Goal: Task Accomplishment & Management: Use online tool/utility

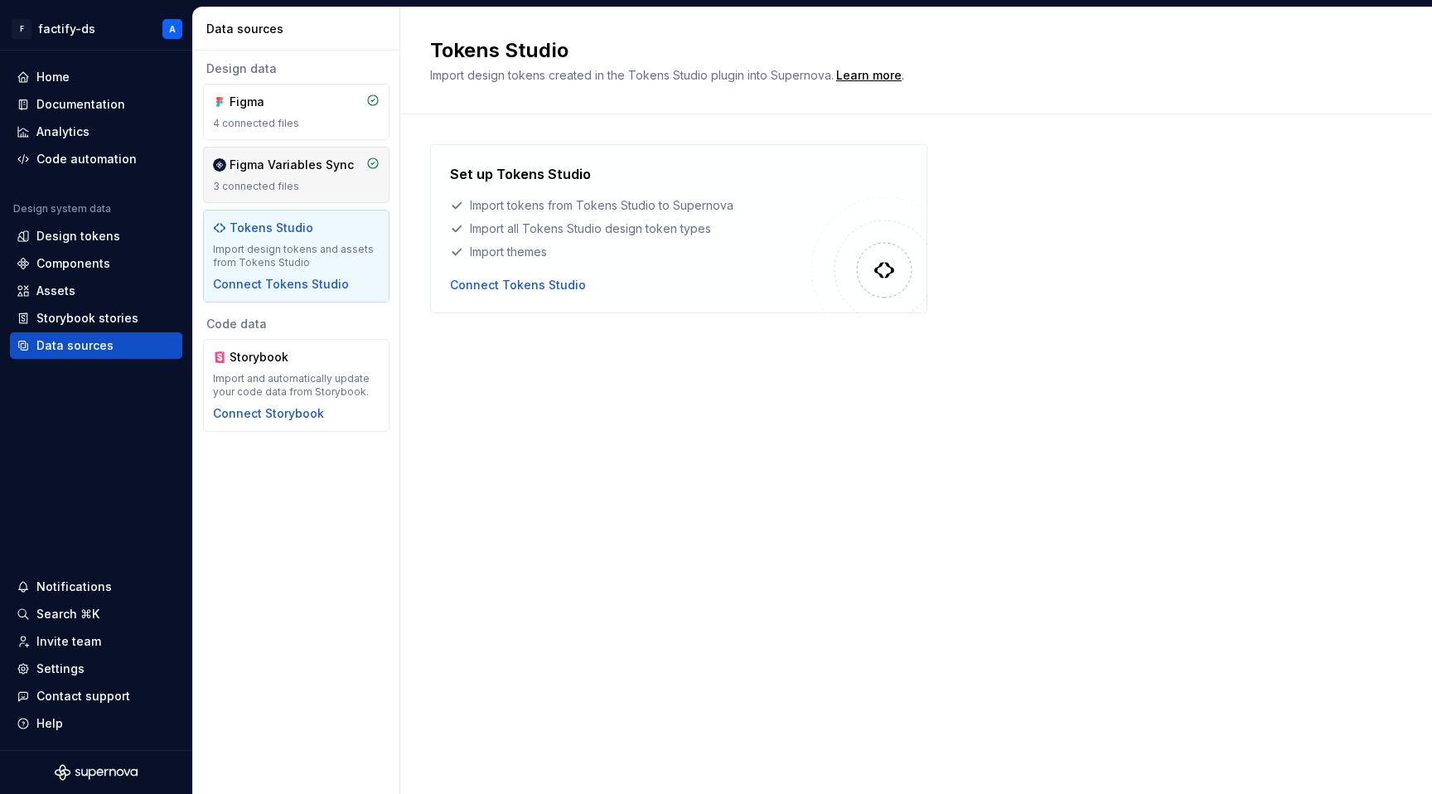
click at [326, 168] on div "Figma Variables Sync" at bounding box center [292, 165] width 124 height 17
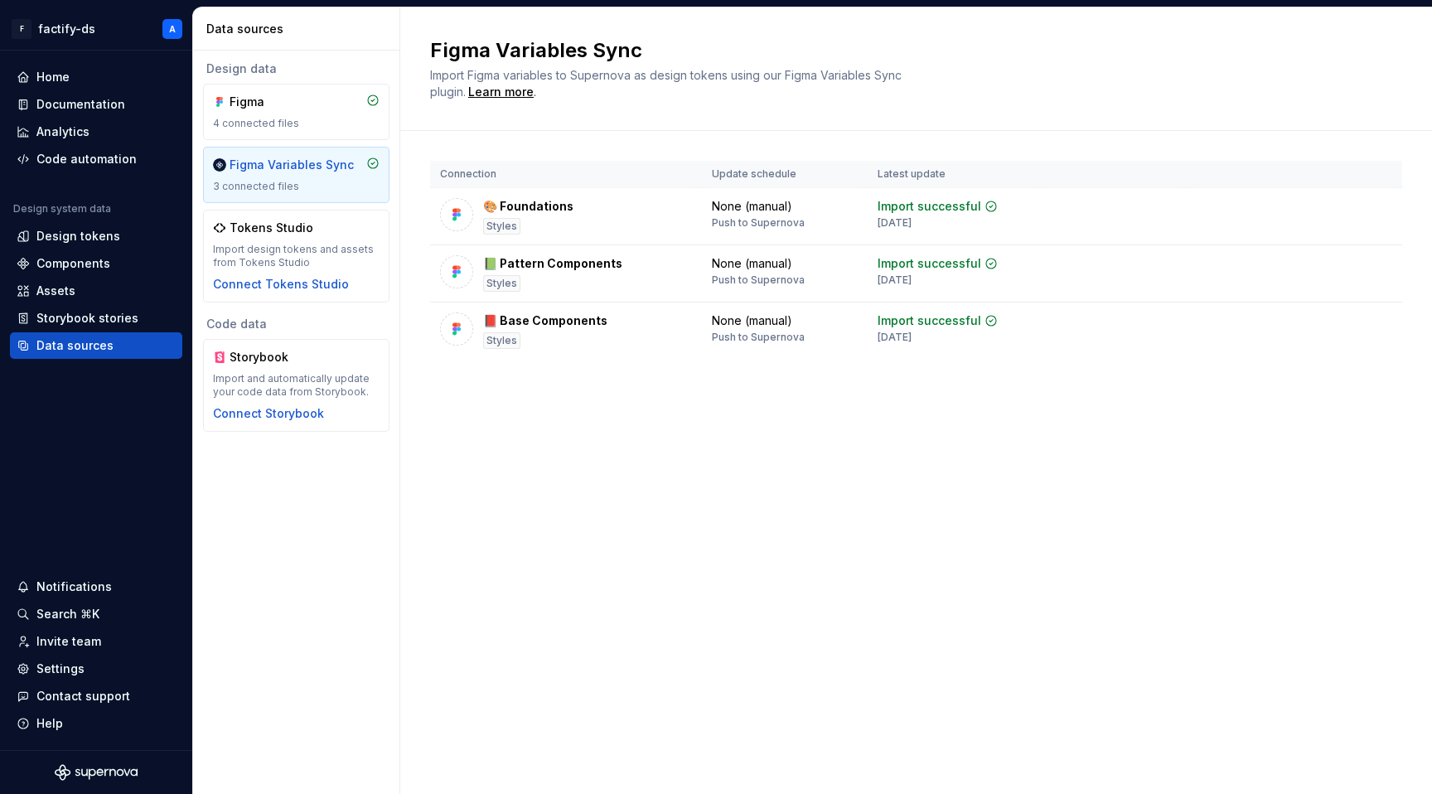
click at [282, 164] on div "Figma Variables Sync" at bounding box center [292, 165] width 124 height 17
click at [286, 134] on div "Figma 4 connected files" at bounding box center [296, 112] width 186 height 56
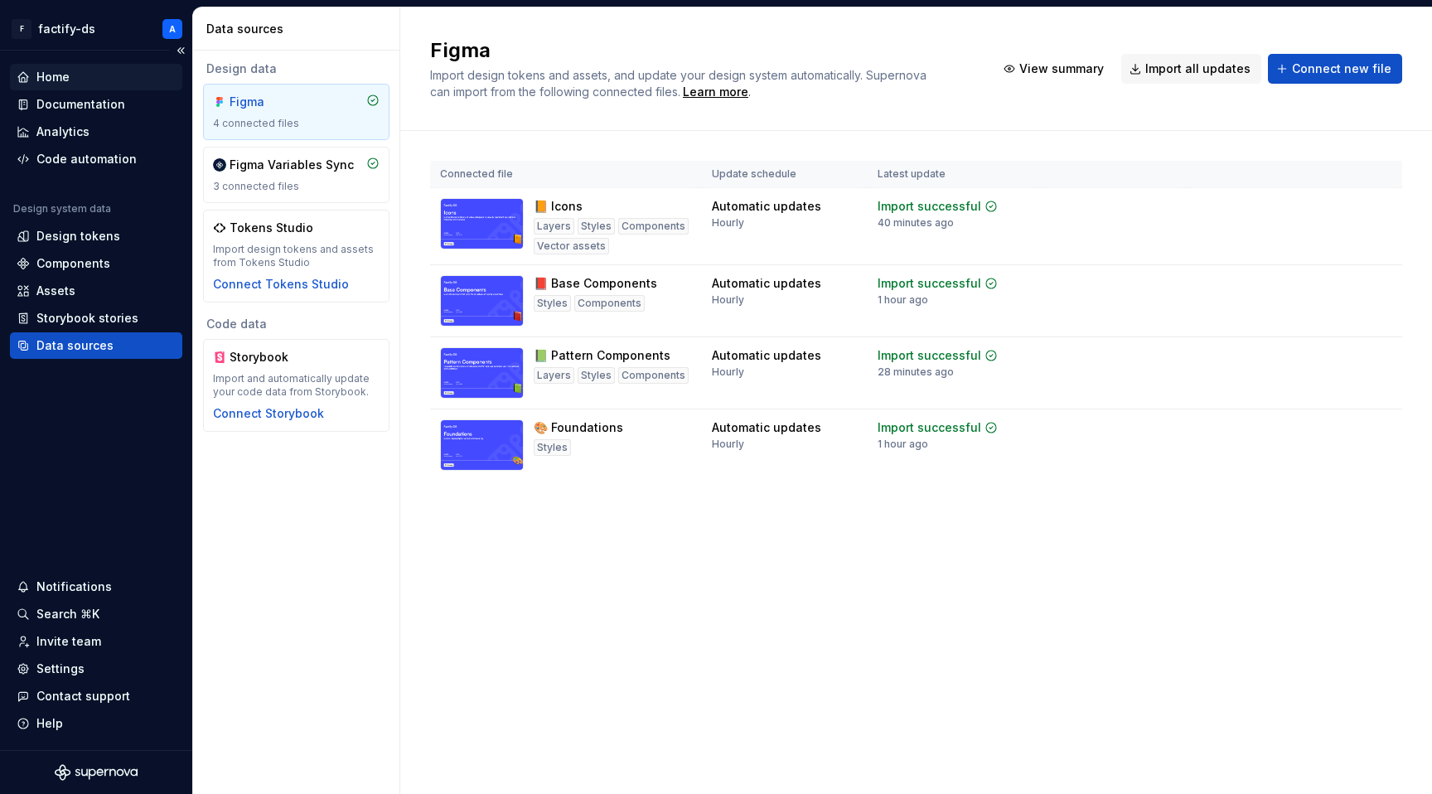
click at [101, 86] on div "Home" at bounding box center [96, 77] width 172 height 27
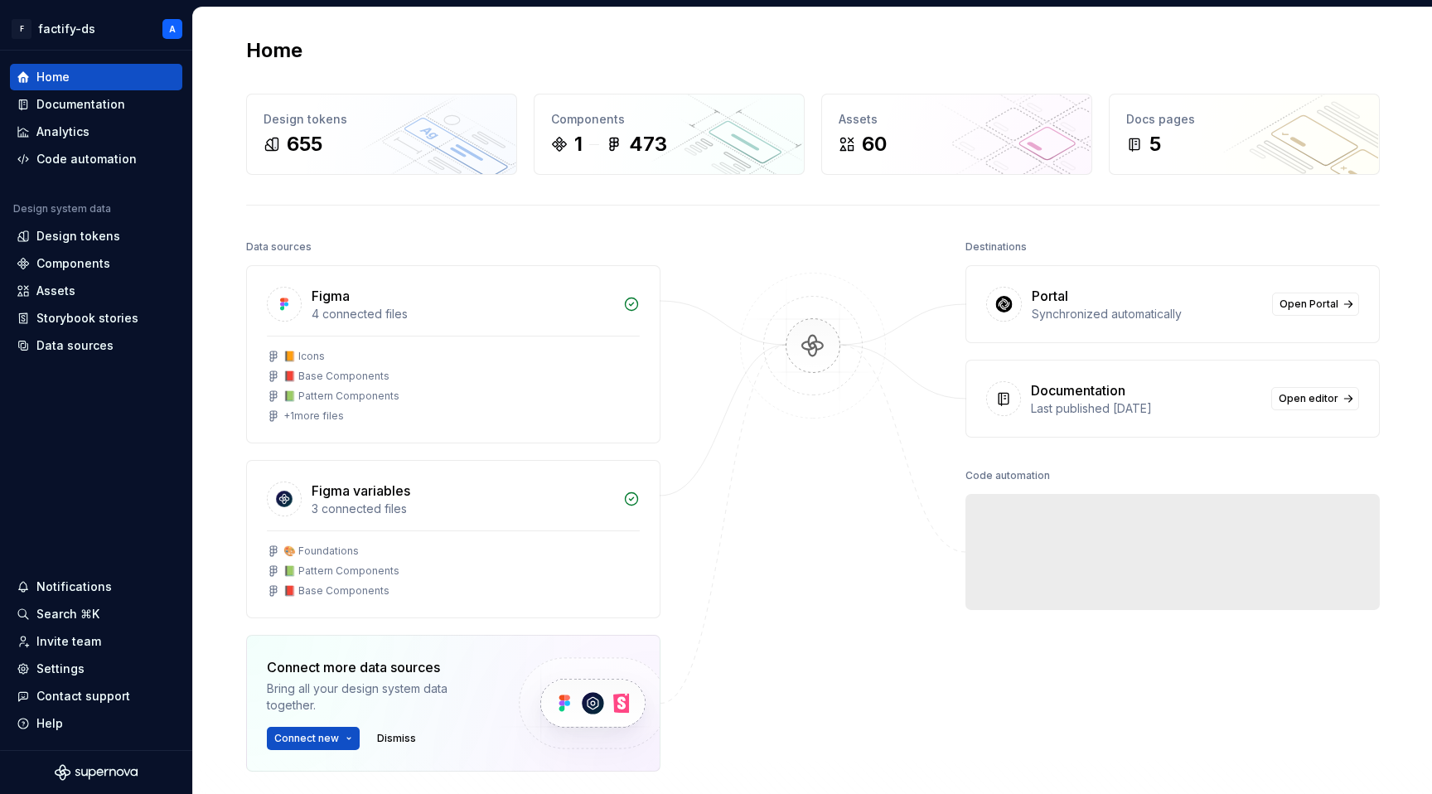
click at [823, 335] on img at bounding box center [813, 363] width 161 height 180
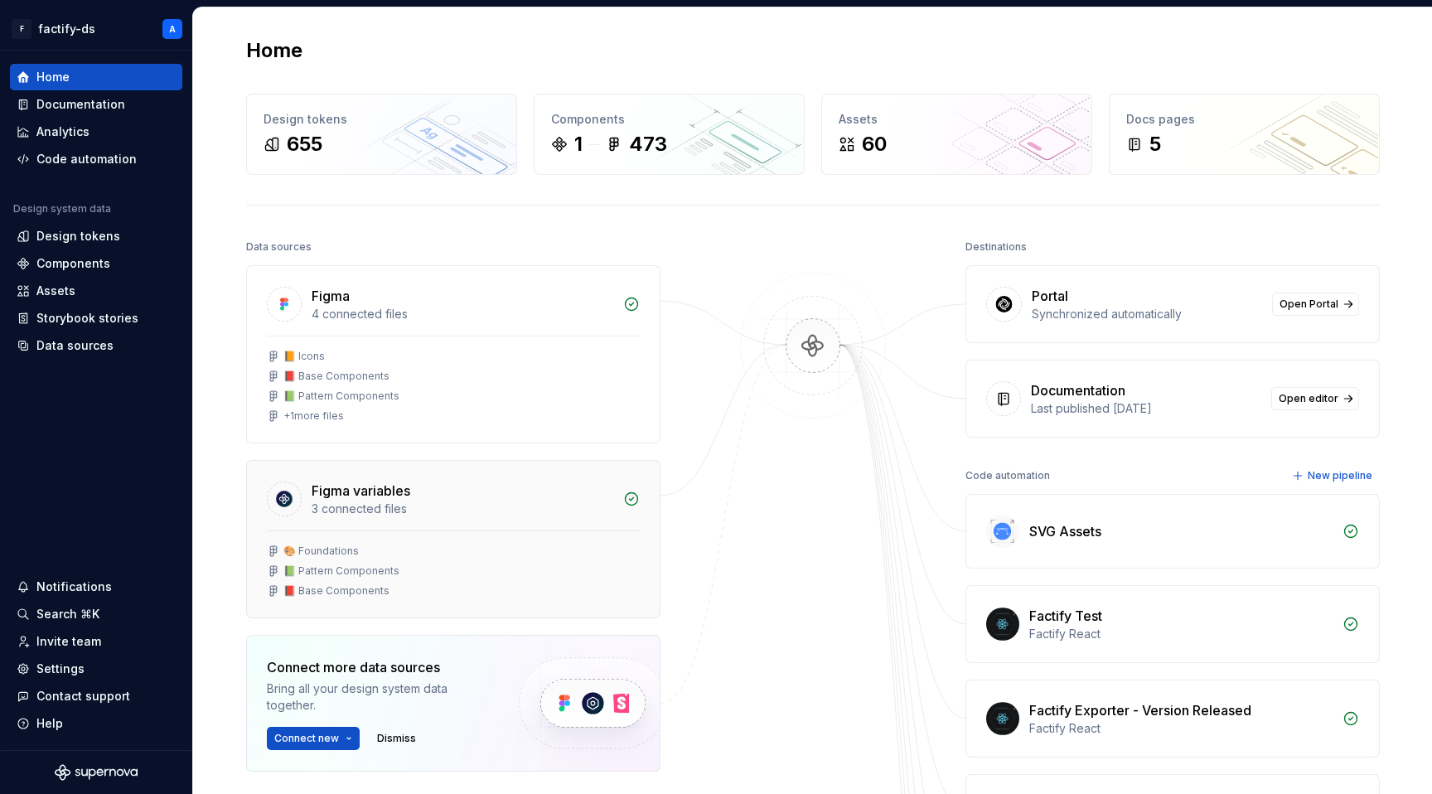
click at [387, 472] on div "Figma variables 3 connected files" at bounding box center [453, 496] width 413 height 70
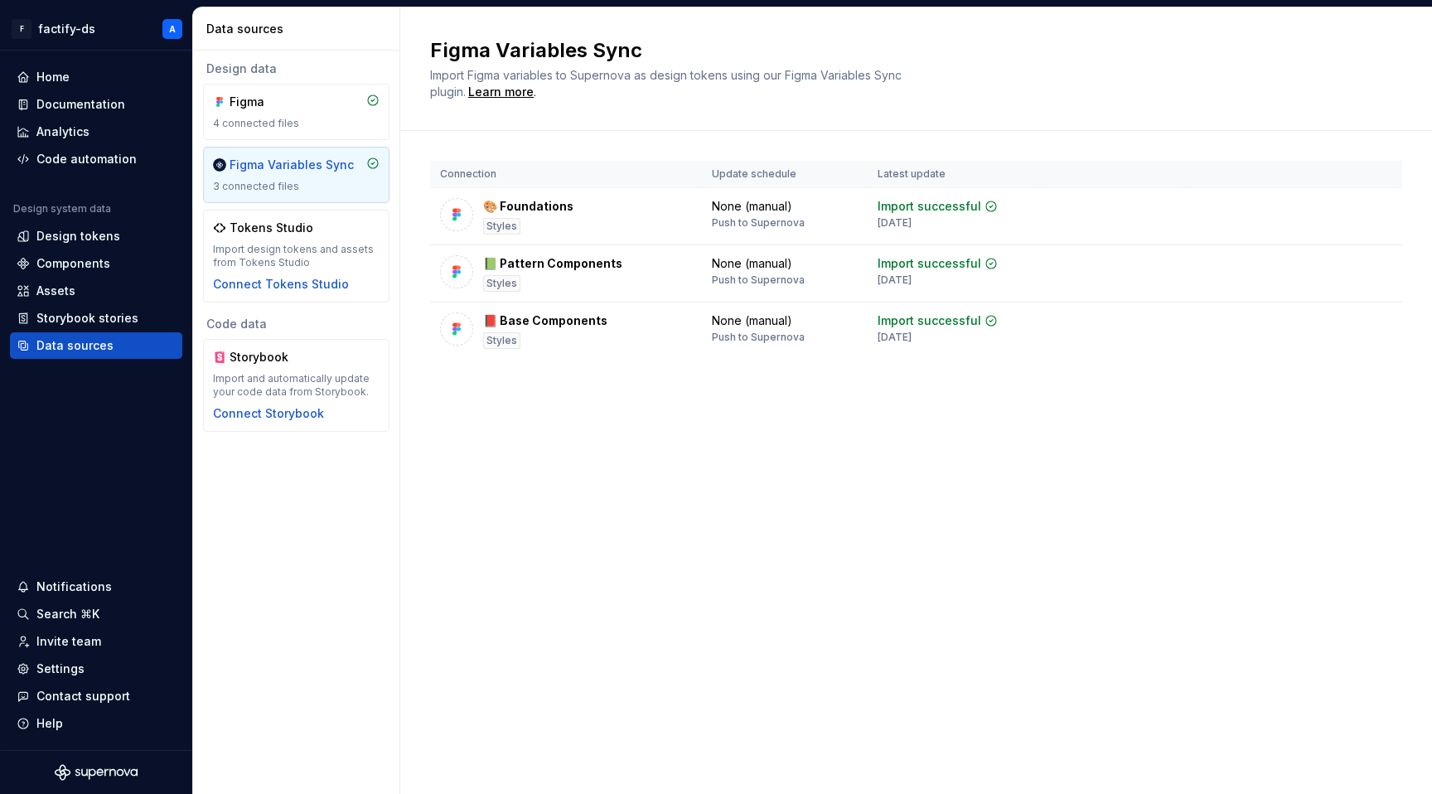
click at [477, 409] on div "Connection Update schedule Latest update 🎨 Foundations Styles None (manual) Pus…" at bounding box center [916, 276] width 972 height 291
